Goal: Contribute content

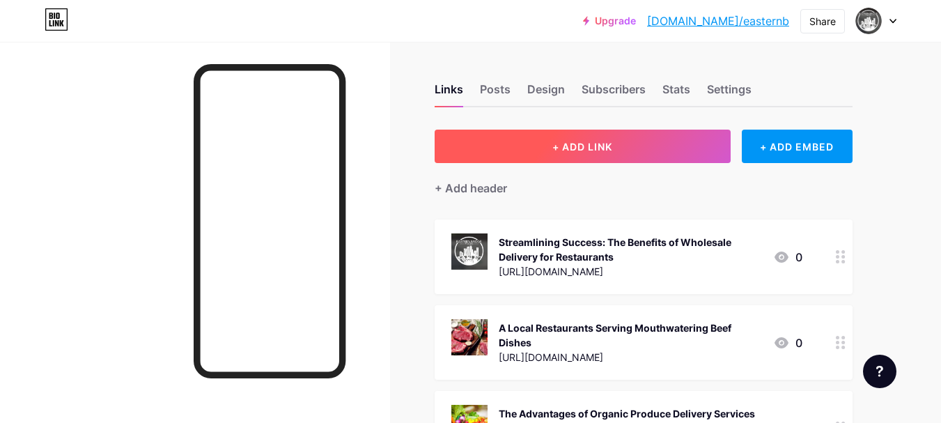
click at [518, 160] on button "+ ADD LINK" at bounding box center [582, 146] width 296 height 33
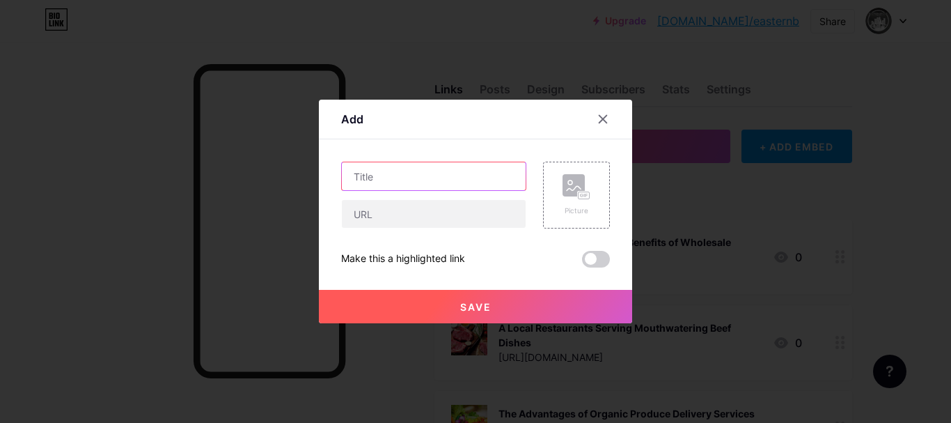
click at [393, 176] on input "text" at bounding box center [434, 176] width 184 height 28
paste input "How Wholesale Delivery Services Support Los Angeles Restaurant Operations"
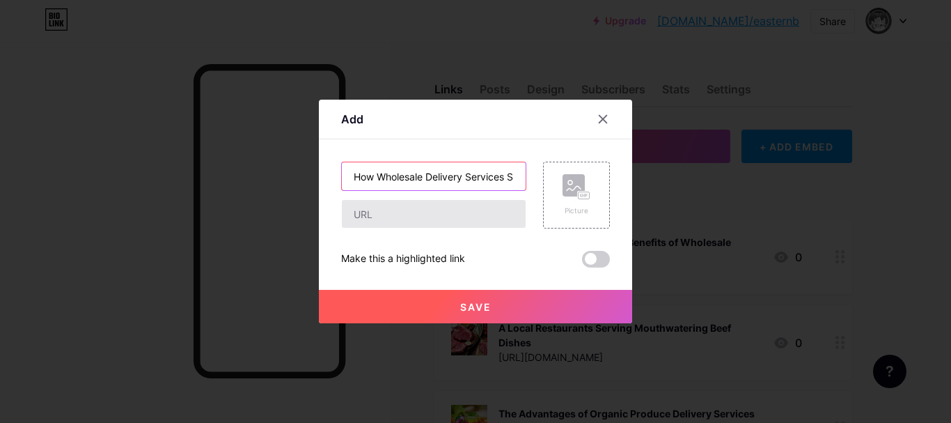
scroll to position [0, 198]
type input "How Wholesale Delivery Services Support Los Angeles Restaurant Operations"
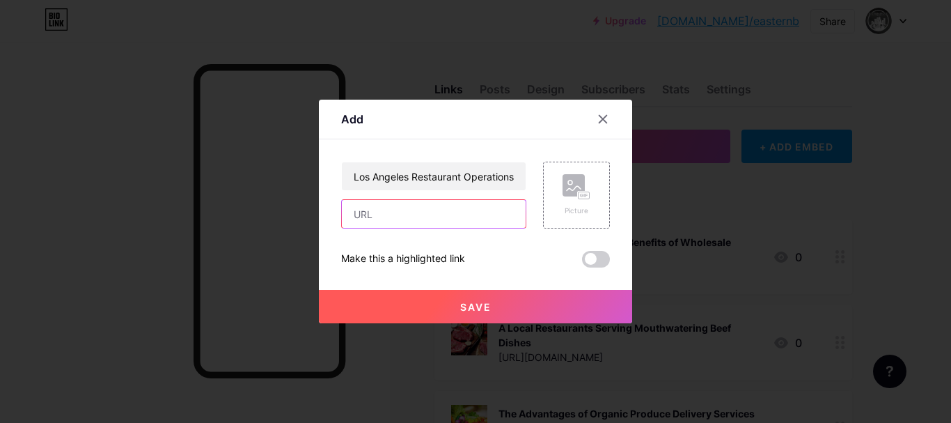
drag, startPoint x: 389, startPoint y: 217, endPoint x: 339, endPoint y: 170, distance: 68.4
click at [389, 217] on input "text" at bounding box center [434, 214] width 184 height 28
paste input "[URL][DOMAIN_NAME]"
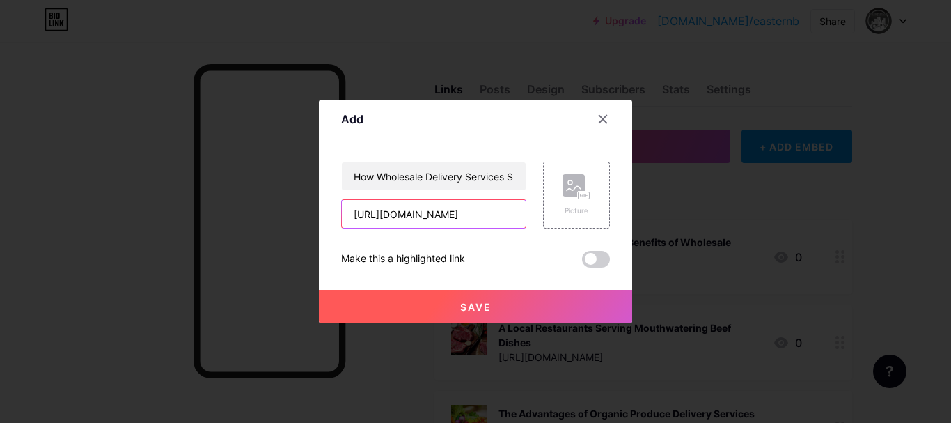
type input "[URL][DOMAIN_NAME]"
click at [428, 312] on button "Save" at bounding box center [475, 306] width 313 height 33
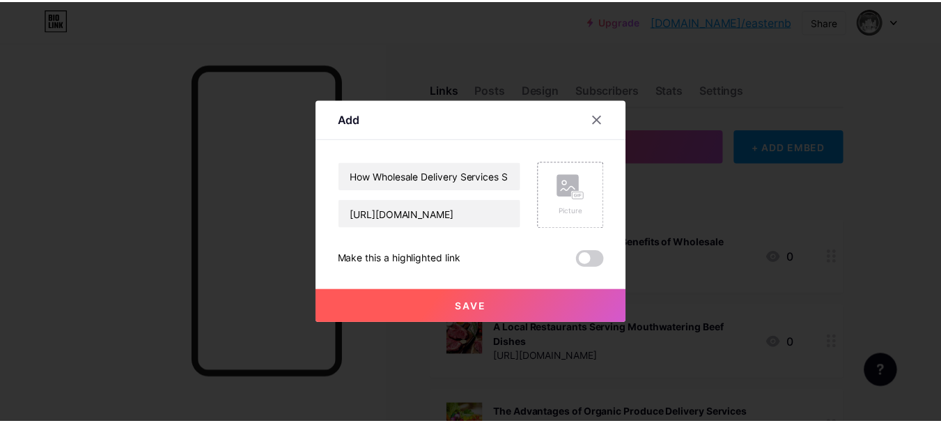
scroll to position [0, 0]
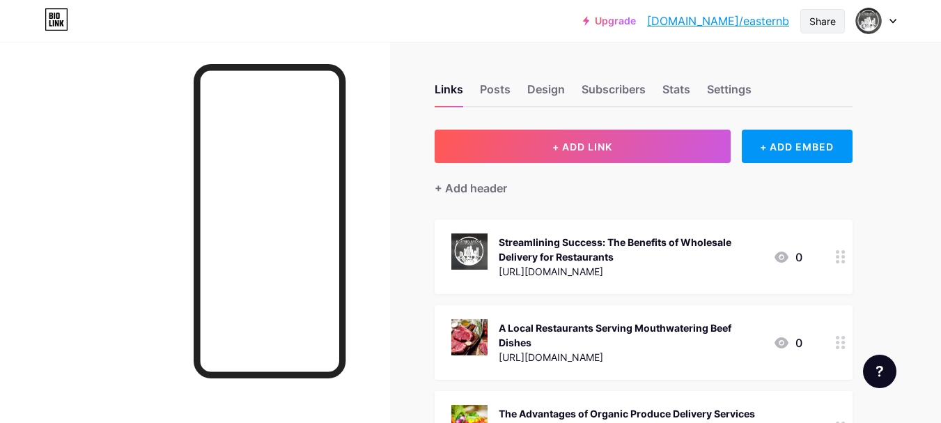
click at [839, 22] on div "Share" at bounding box center [822, 21] width 45 height 24
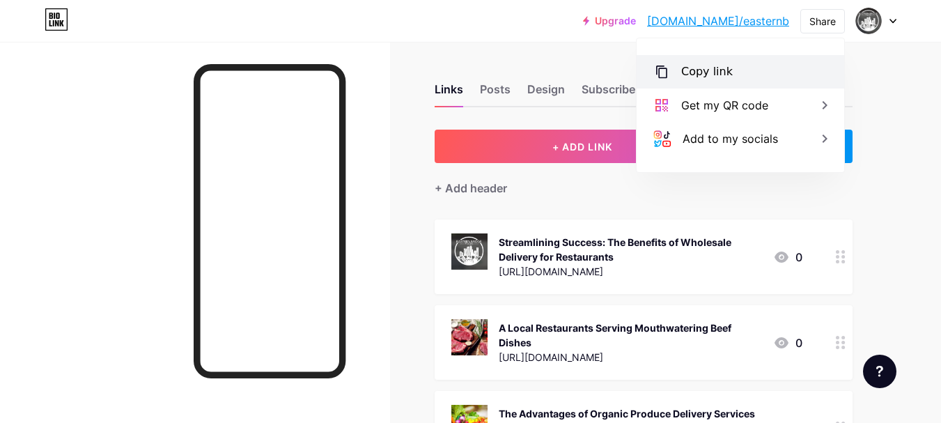
click at [704, 72] on div "Copy link" at bounding box center [707, 71] width 52 height 17
